Goal: Task Accomplishment & Management: Manage account settings

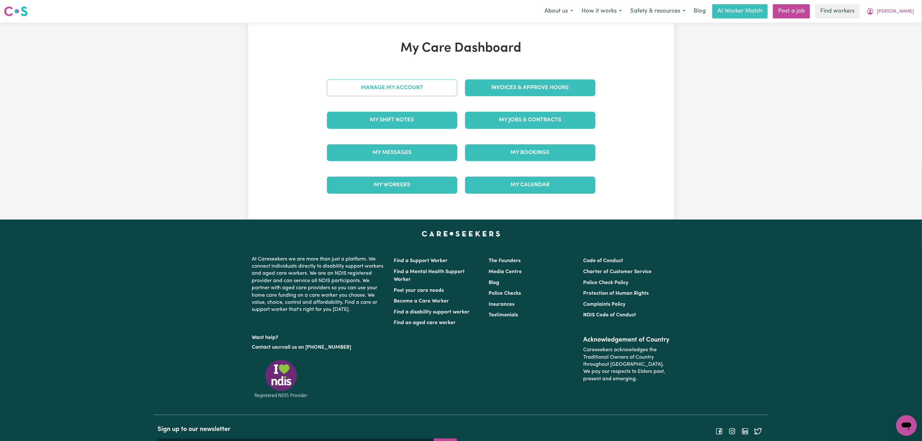
click at [420, 92] on link "Manage My Account" at bounding box center [392, 87] width 130 height 17
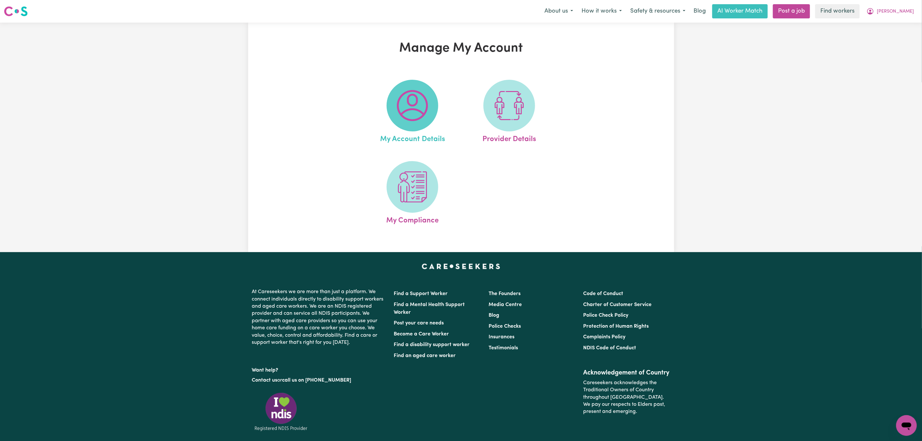
click at [412, 101] on img at bounding box center [412, 105] width 31 height 31
select select "Australian"
select select "call"
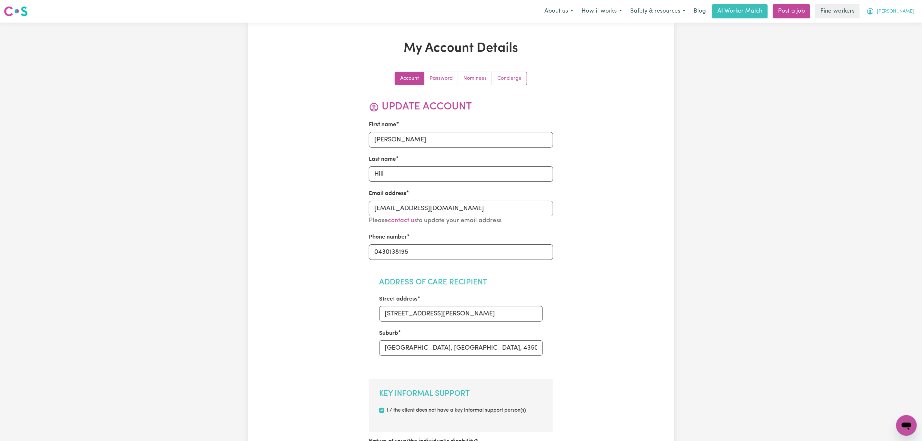
click at [909, 9] on span "[PERSON_NAME]" at bounding box center [895, 11] width 37 height 7
click at [876, 26] on link "My Dashboard" at bounding box center [892, 25] width 51 height 12
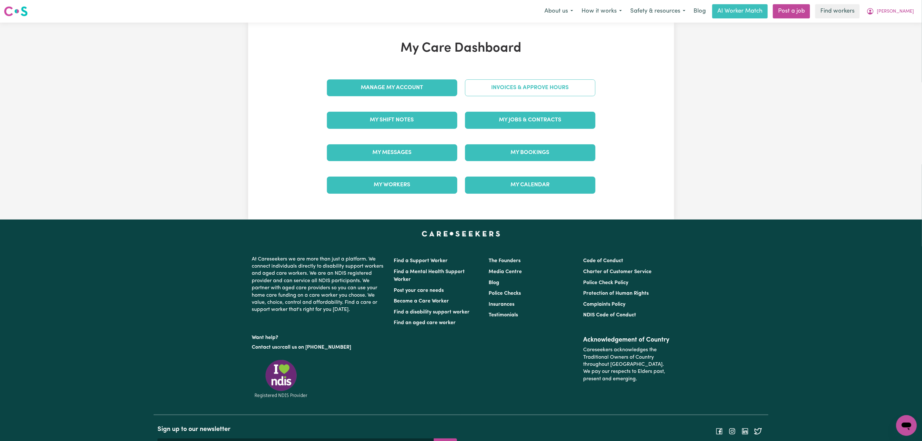
click at [566, 89] on link "Invoices & Approve Hours" at bounding box center [530, 87] width 130 height 17
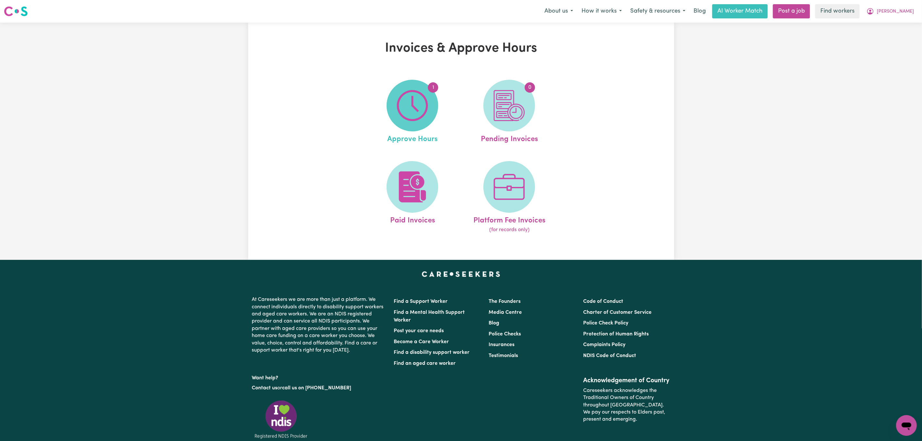
click at [417, 121] on span "1" at bounding box center [413, 106] width 52 height 52
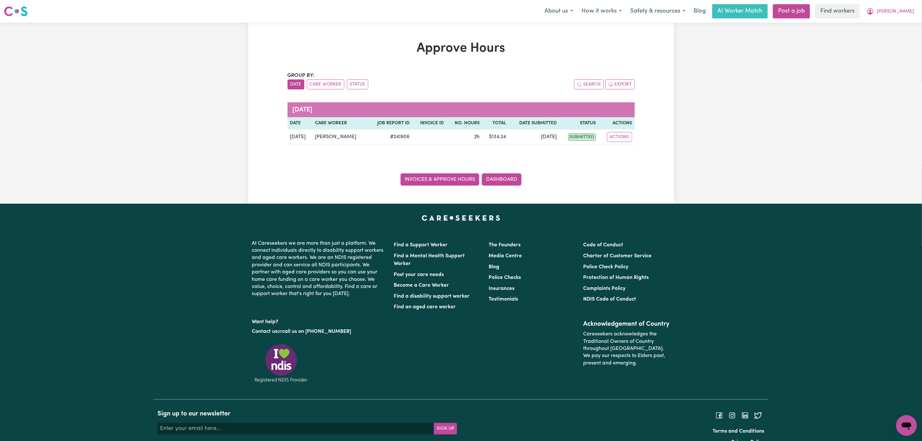
click at [427, 176] on link "Invoices & Approve Hours" at bounding box center [440, 179] width 79 height 12
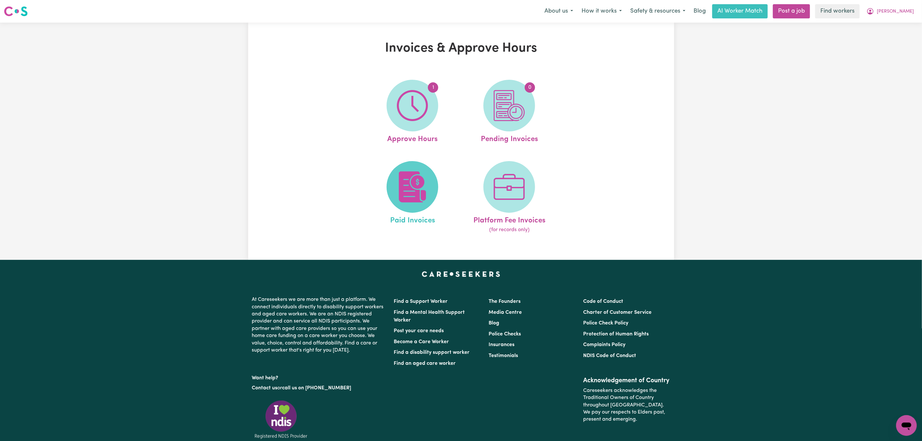
click at [423, 188] on img at bounding box center [412, 186] width 31 height 31
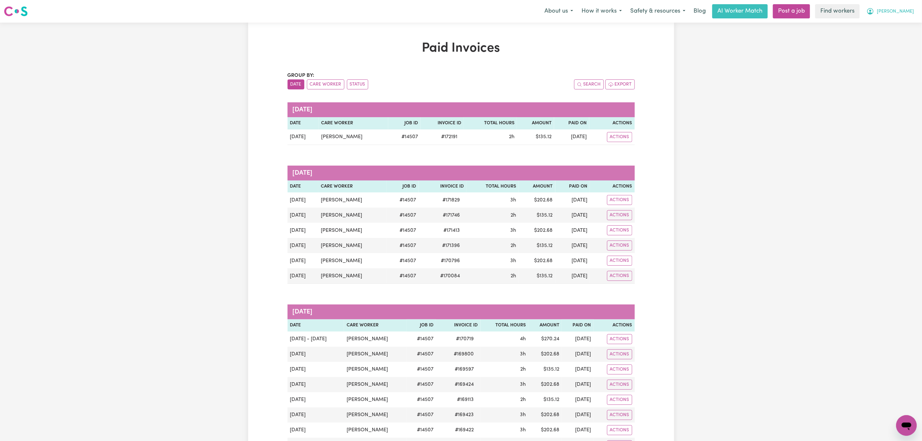
click at [874, 14] on icon "My Account" at bounding box center [871, 11] width 6 height 6
click at [899, 22] on link "My Dashboard" at bounding box center [892, 25] width 51 height 12
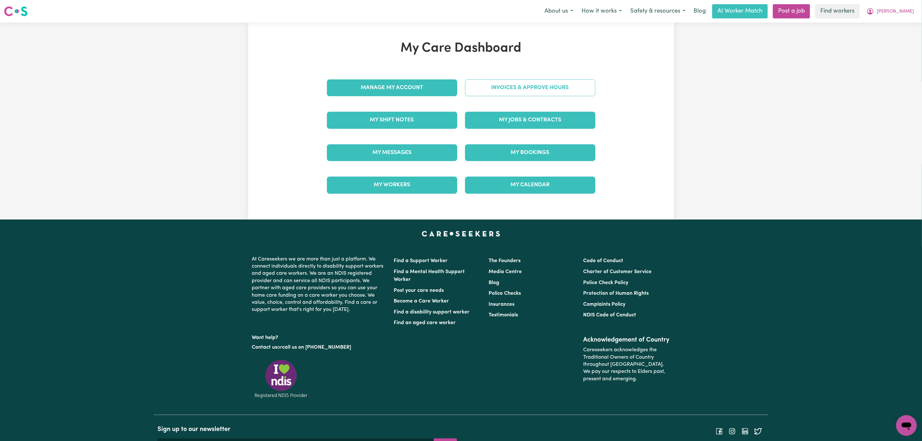
click at [566, 91] on link "Invoices & Approve Hours" at bounding box center [530, 87] width 130 height 17
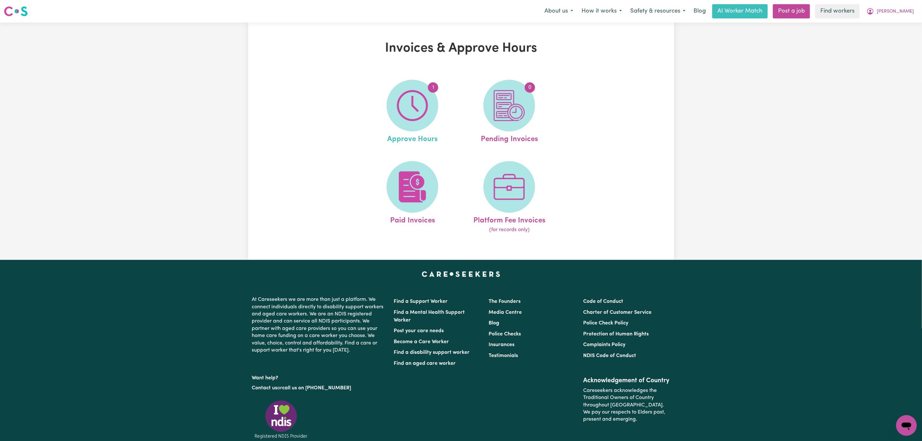
click at [388, 127] on link "1 Approve Hours" at bounding box center [412, 112] width 93 height 65
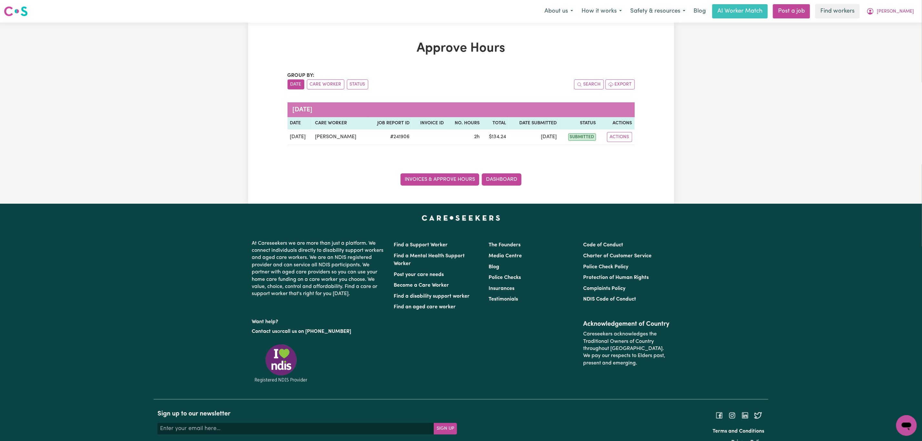
click at [417, 177] on link "Invoices & Approve Hours" at bounding box center [440, 179] width 79 height 12
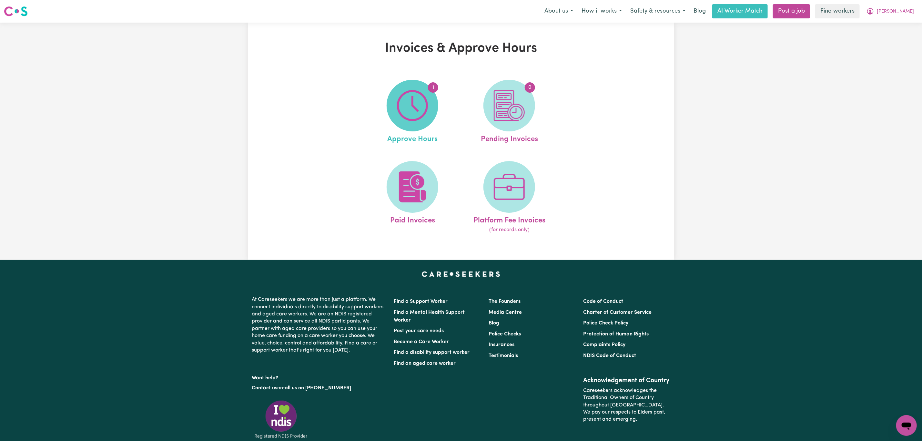
click at [421, 113] on img at bounding box center [412, 105] width 31 height 31
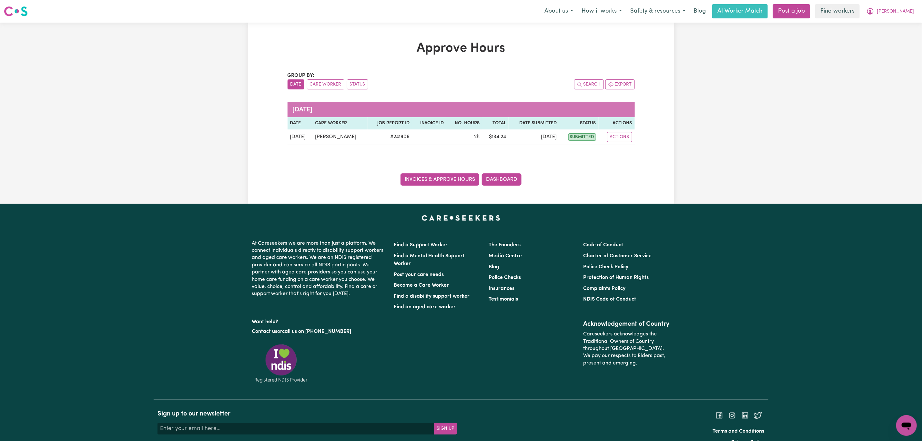
click at [438, 180] on link "Invoices & Approve Hours" at bounding box center [440, 179] width 79 height 12
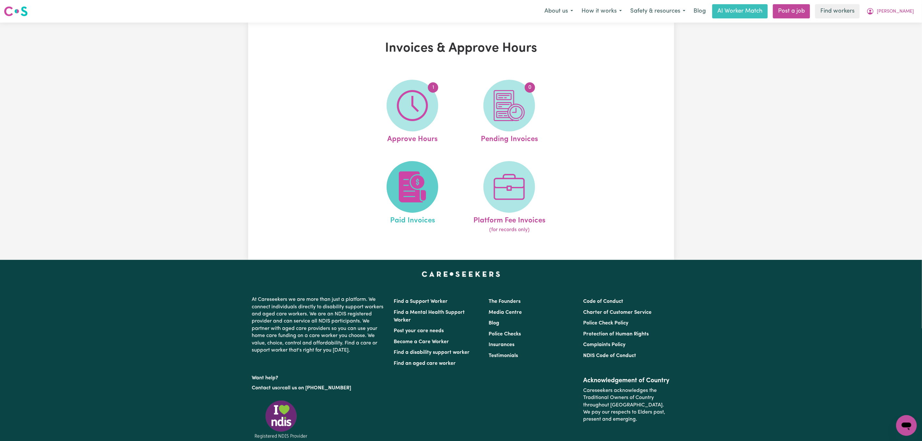
click at [398, 174] on img at bounding box center [412, 186] width 31 height 31
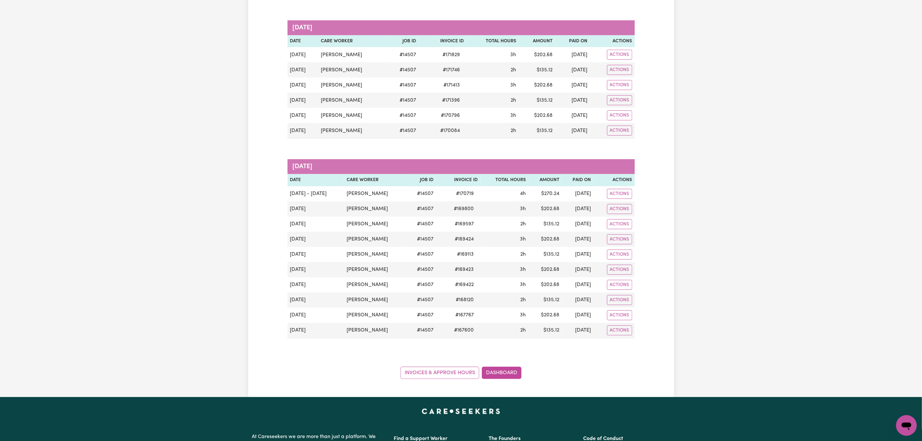
scroll to position [97, 0]
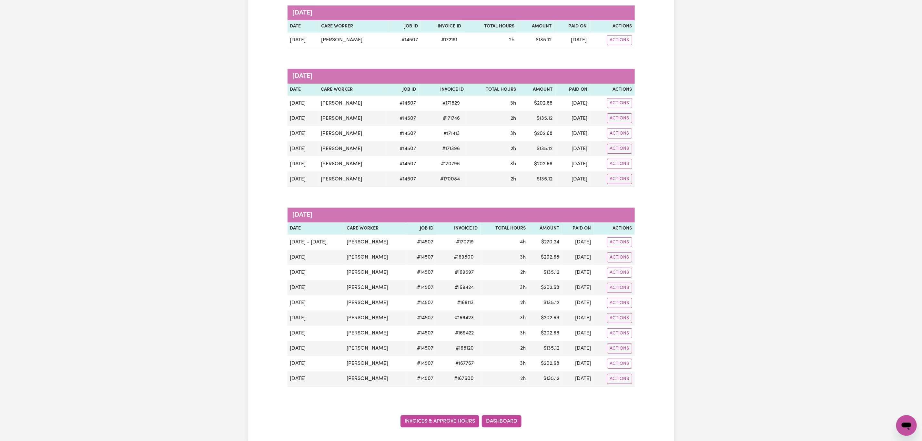
click at [434, 427] on link "Invoices & Approve Hours" at bounding box center [440, 421] width 79 height 12
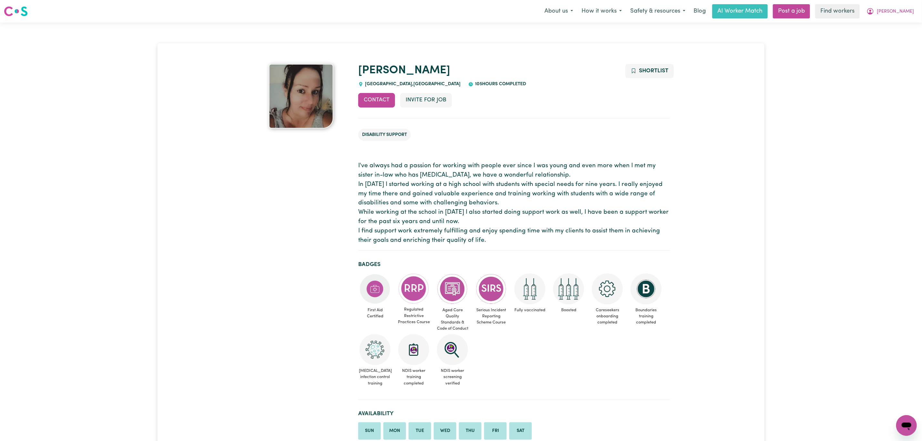
click at [916, 21] on nav "Menu About us How it works Safety & resources Blog AI Worker Match Post a job F…" at bounding box center [461, 11] width 922 height 23
click at [904, 12] on button "[PERSON_NAME]" at bounding box center [891, 12] width 56 height 14
click at [899, 23] on link "My Dashboard" at bounding box center [892, 25] width 51 height 12
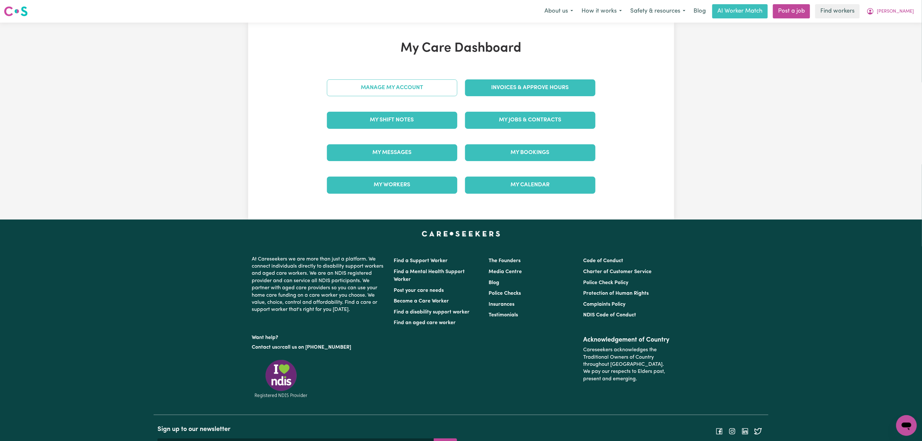
click at [402, 93] on link "Manage My Account" at bounding box center [392, 87] width 130 height 17
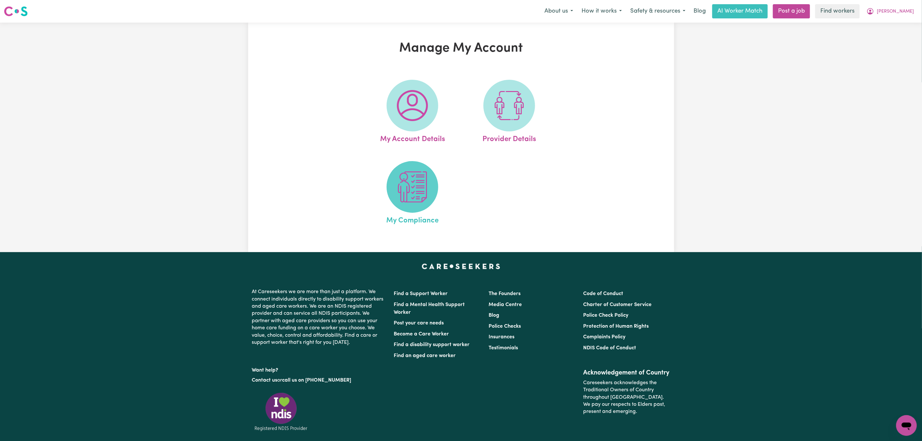
click at [418, 180] on img at bounding box center [412, 186] width 31 height 31
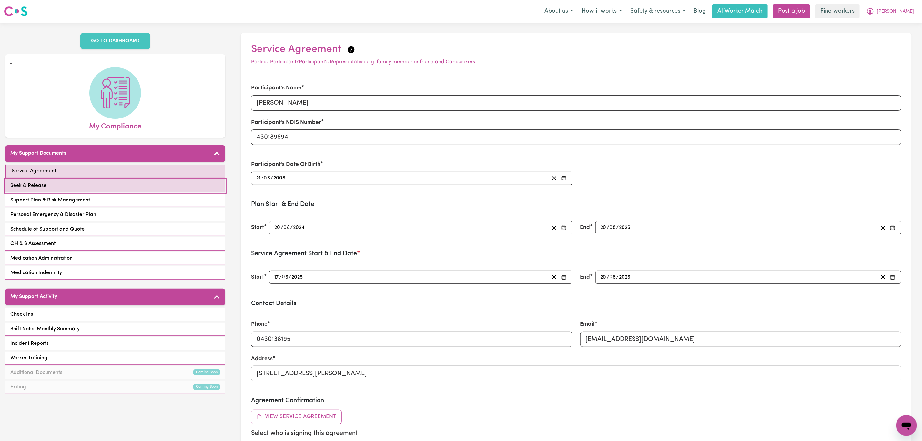
click at [124, 179] on link "Seek & Release" at bounding box center [115, 185] width 220 height 13
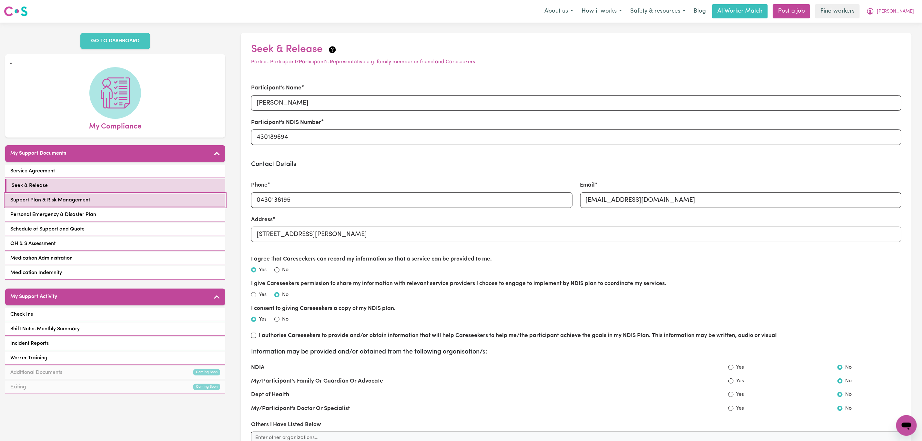
click at [124, 194] on link "Support Plan & Risk Management" at bounding box center [115, 200] width 220 height 13
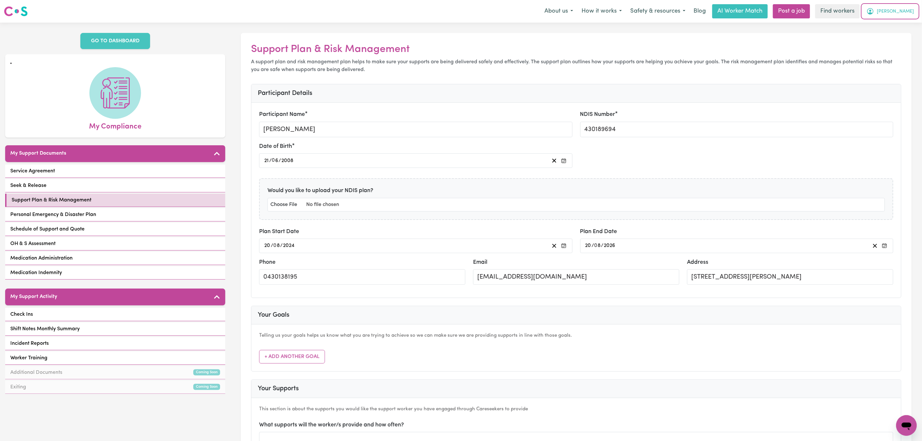
click at [904, 14] on button "[PERSON_NAME]" at bounding box center [891, 12] width 56 height 14
click at [899, 25] on link "My Dashboard" at bounding box center [892, 25] width 51 height 12
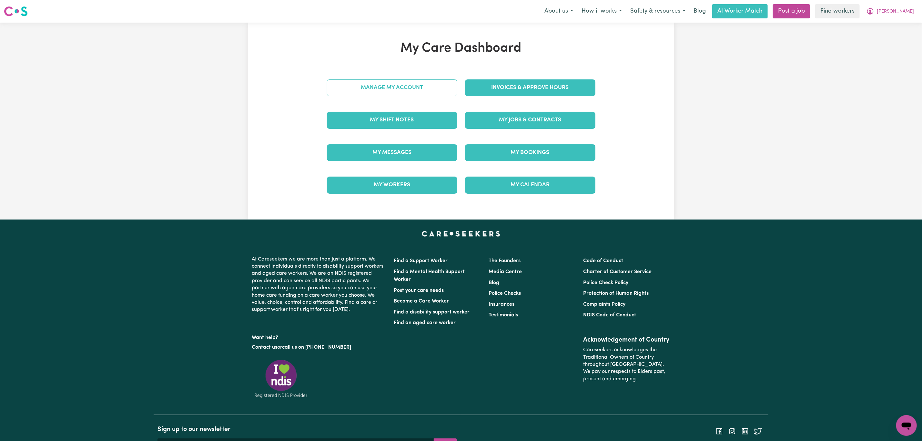
click at [417, 82] on link "Manage My Account" at bounding box center [392, 87] width 130 height 17
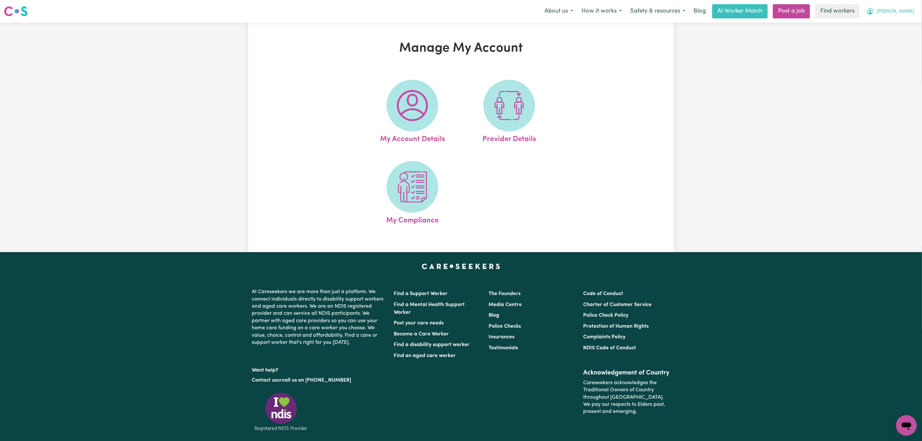
click at [910, 10] on span "[PERSON_NAME]" at bounding box center [895, 11] width 37 height 7
click at [912, 37] on link "Logout" at bounding box center [892, 37] width 51 height 12
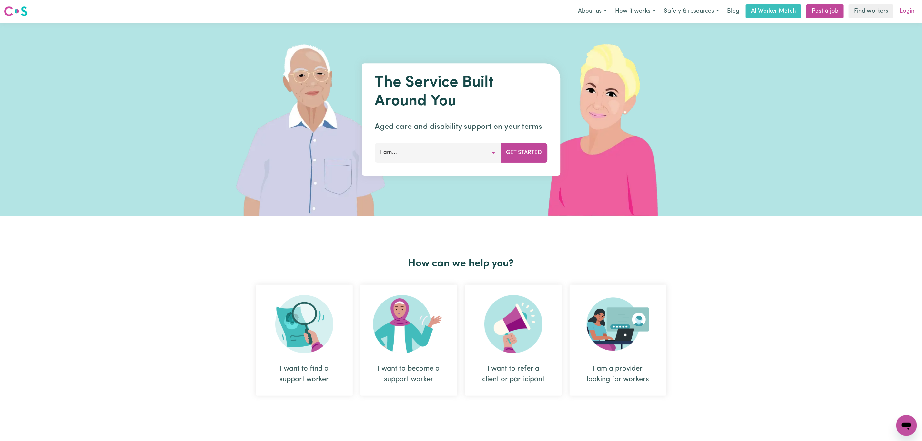
click at [910, 11] on link "Login" at bounding box center [907, 11] width 22 height 14
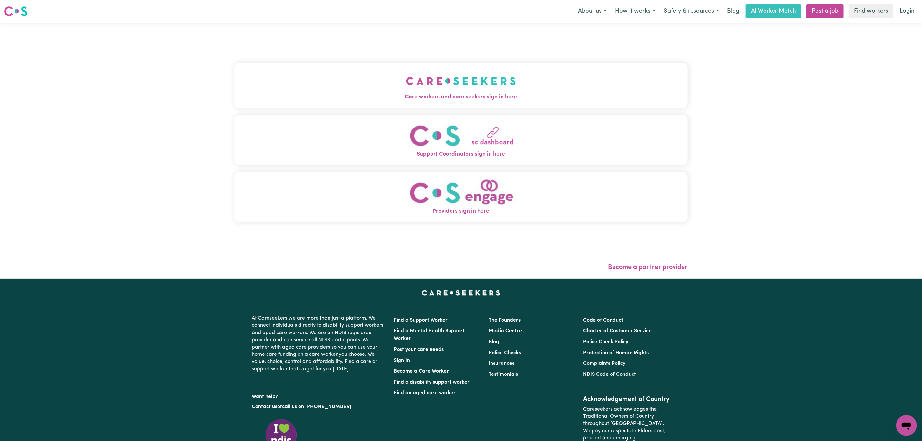
click at [299, 83] on button "Care workers and care seekers sign in here" at bounding box center [461, 85] width 454 height 45
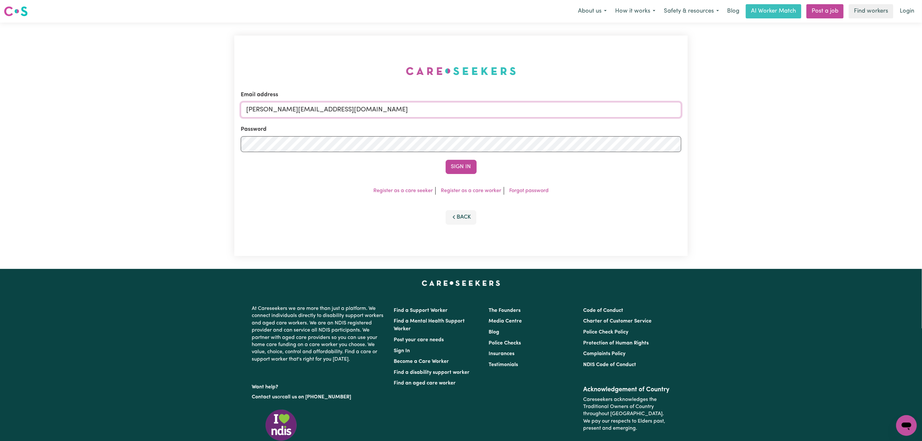
drag, startPoint x: 258, startPoint y: 113, endPoint x: 278, endPoint y: 124, distance: 23.1
click at [258, 113] on input "[PERSON_NAME][EMAIL_ADDRESS][DOMAIN_NAME]" at bounding box center [461, 109] width 441 height 15
drag, startPoint x: 282, startPoint y: 110, endPoint x: 513, endPoint y: 114, distance: 230.6
click at [513, 114] on input "[EMAIL_ADDRESS][PERSON_NAME][DOMAIN_NAME]" at bounding box center [461, 109] width 441 height 15
type input "superuser~[EMAIL_ADDRESS][DOMAIN_NAME]"
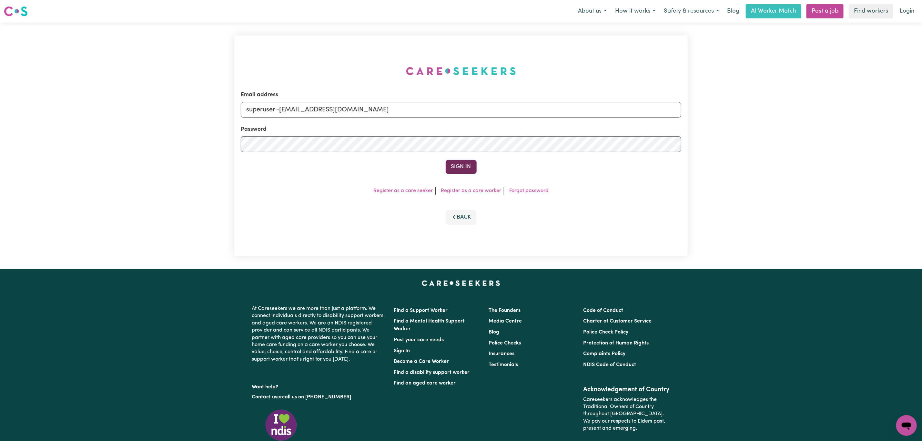
click at [464, 161] on button "Sign In" at bounding box center [461, 167] width 31 height 14
